Goal: Browse casually

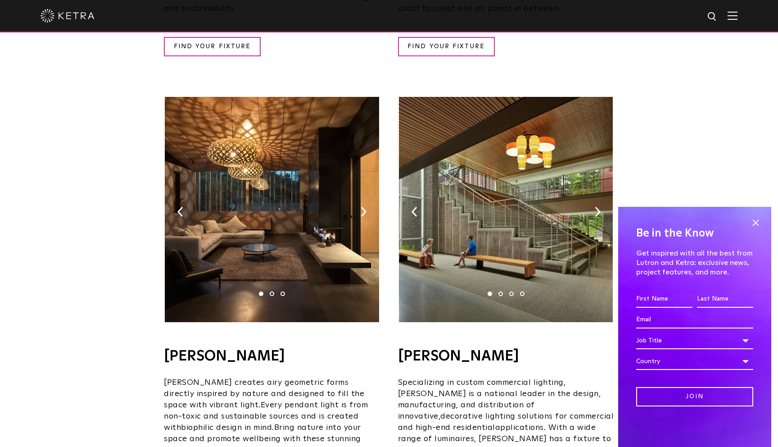
scroll to position [525, 0]
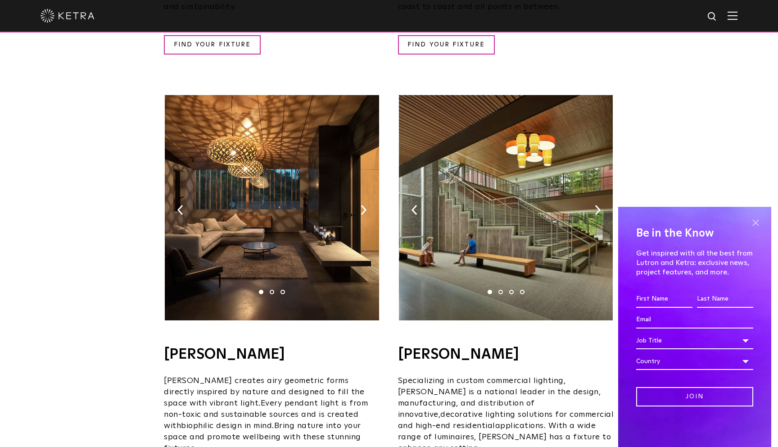
click at [755, 223] on span at bounding box center [756, 223] width 14 height 14
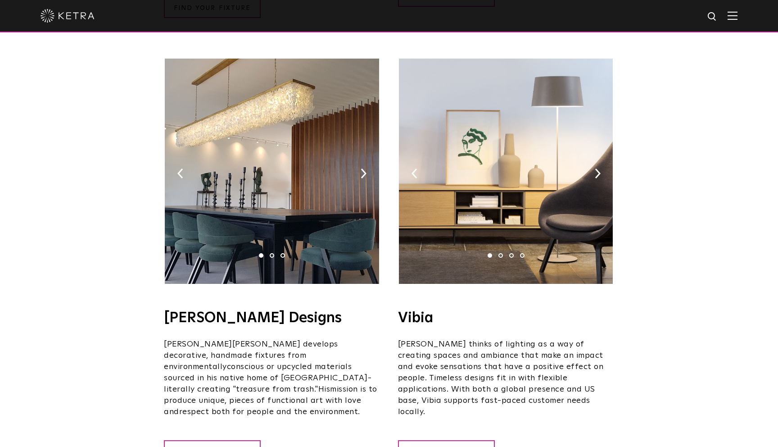
scroll to position [1450, 0]
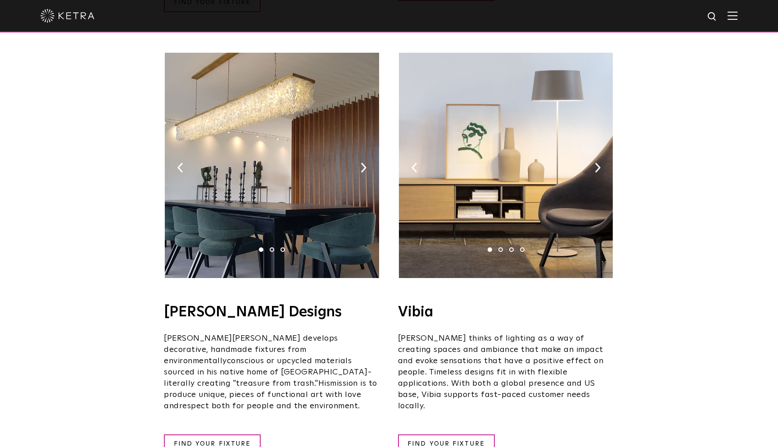
click at [360, 134] on img at bounding box center [272, 165] width 214 height 225
click at [364, 163] on img at bounding box center [364, 168] width 6 height 10
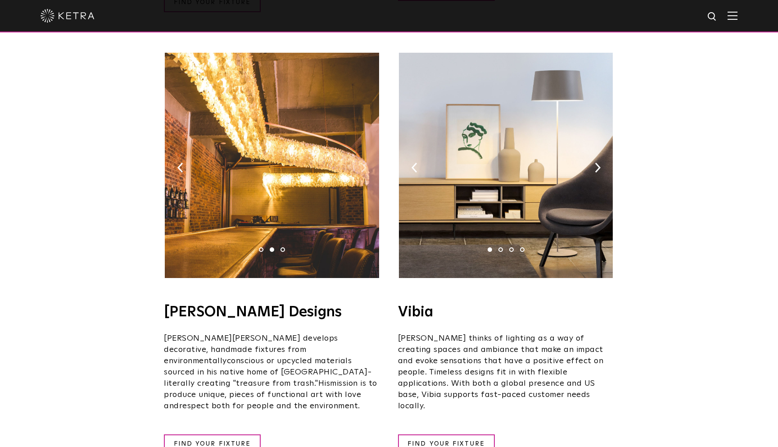
click at [364, 163] on img at bounding box center [364, 168] width 6 height 10
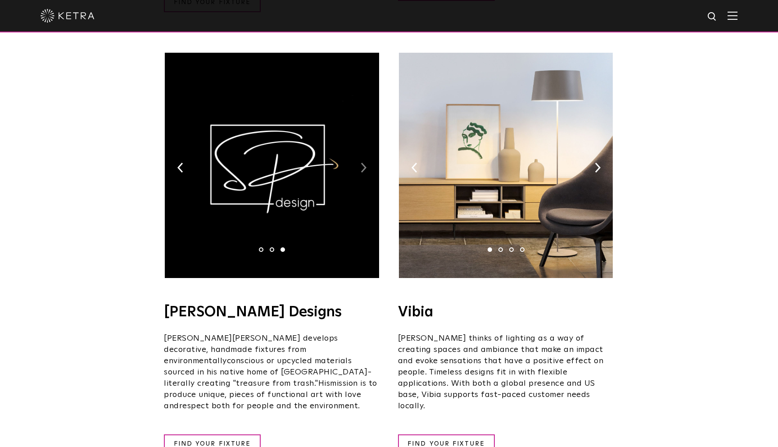
click at [364, 163] on img at bounding box center [364, 168] width 6 height 10
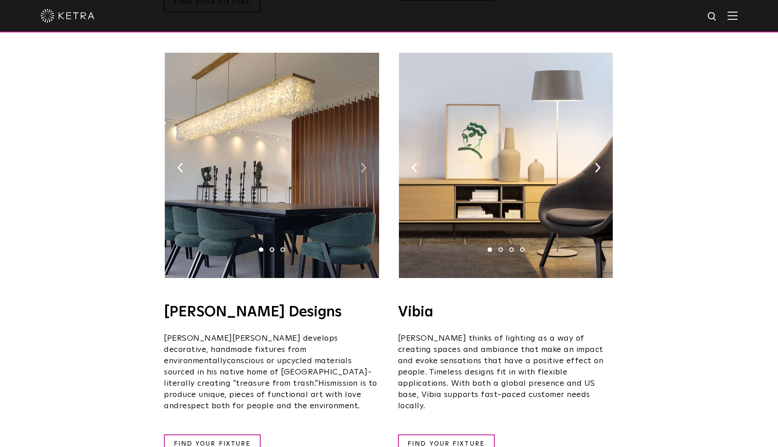
click at [364, 163] on img at bounding box center [364, 168] width 6 height 10
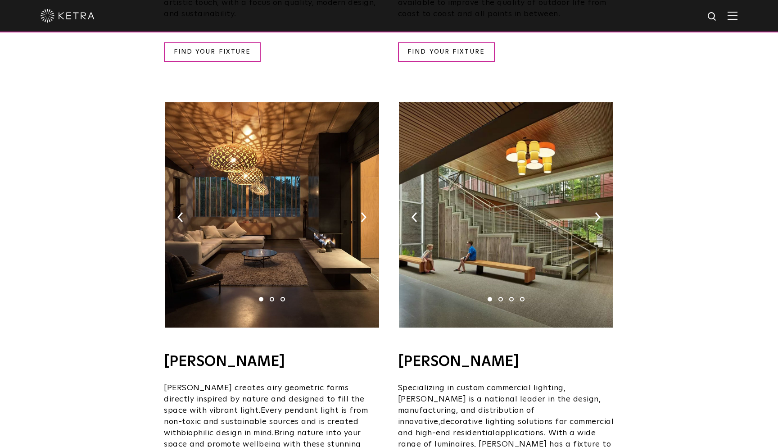
scroll to position [518, 0]
click at [360, 202] on img at bounding box center [272, 215] width 214 height 225
click at [362, 212] on img at bounding box center [364, 217] width 6 height 10
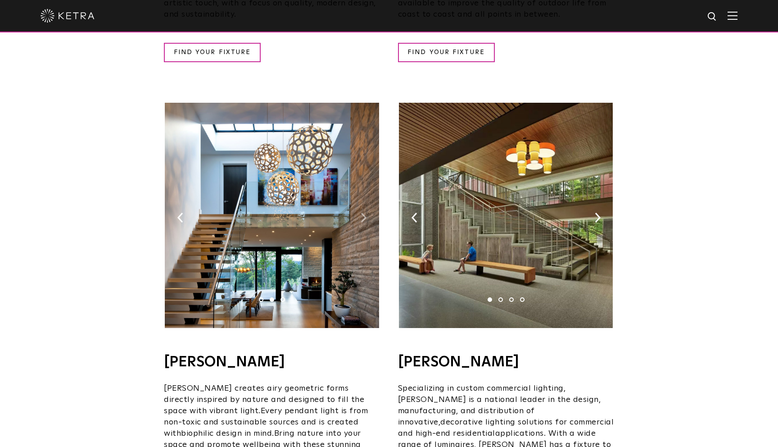
click at [362, 212] on img at bounding box center [364, 217] width 6 height 10
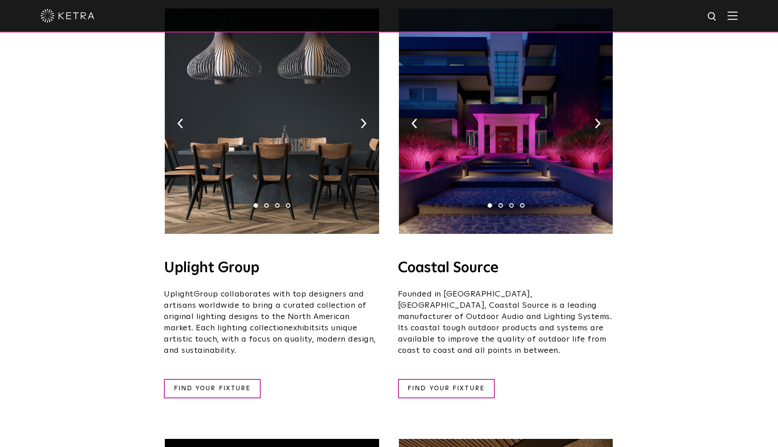
scroll to position [181, 0]
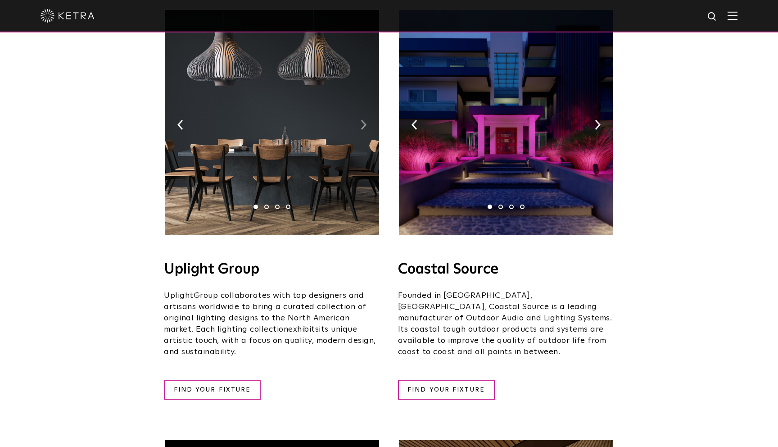
click at [365, 120] on img at bounding box center [364, 125] width 6 height 10
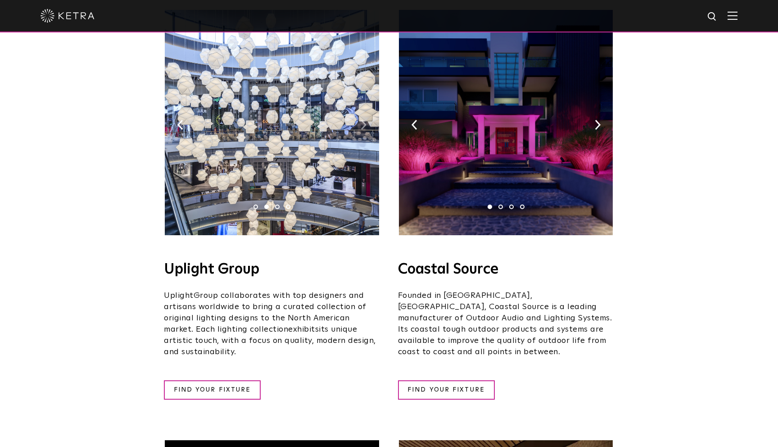
click at [365, 120] on img at bounding box center [364, 125] width 6 height 10
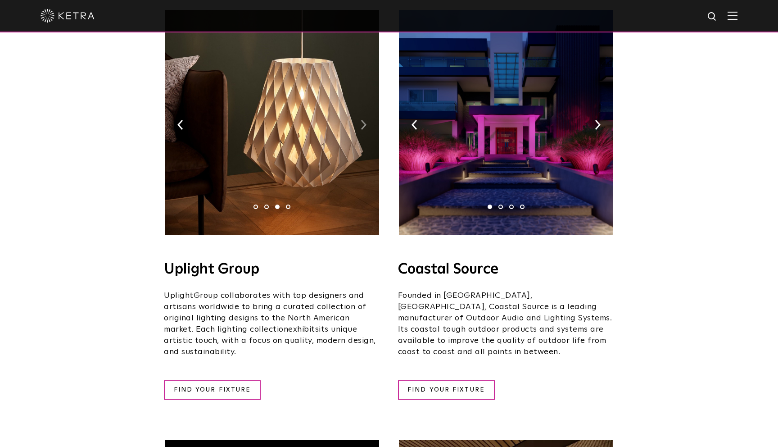
click at [365, 120] on img at bounding box center [364, 125] width 6 height 10
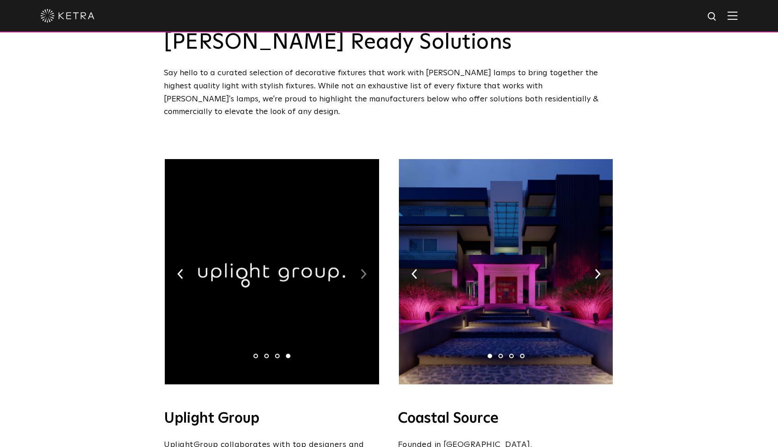
scroll to position [0, 0]
